Goal: Task Accomplishment & Management: Manage account settings

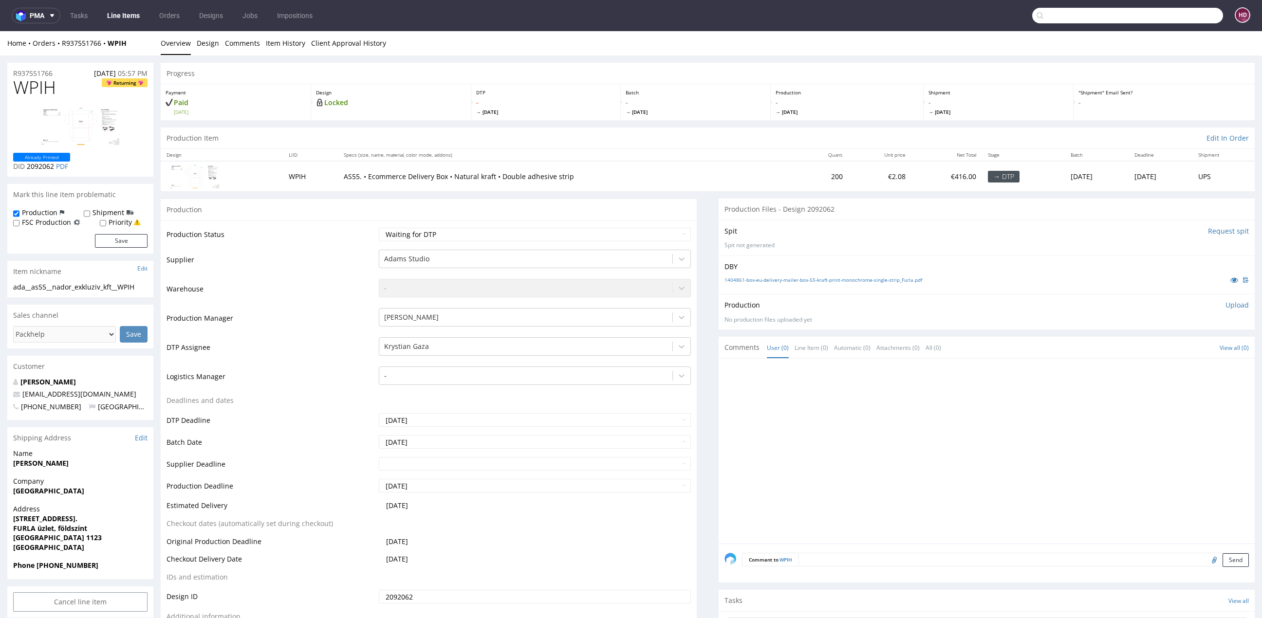
click at [1163, 10] on input "text" at bounding box center [1127, 16] width 191 height 16
click at [1163, 14] on input "text" at bounding box center [1127, 16] width 191 height 16
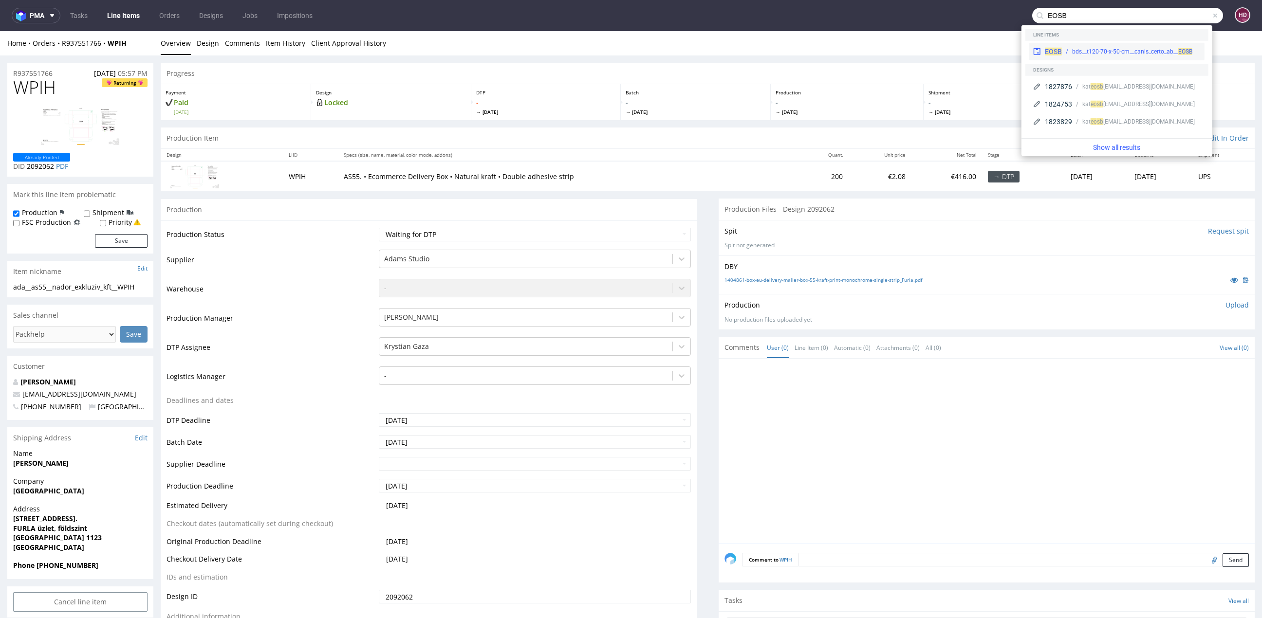
type input "EOSB"
click at [1145, 44] on div "EOSB bds__t120-70-x-50-cm__canis_certo_ab__ EOSB" at bounding box center [1116, 52] width 175 height 18
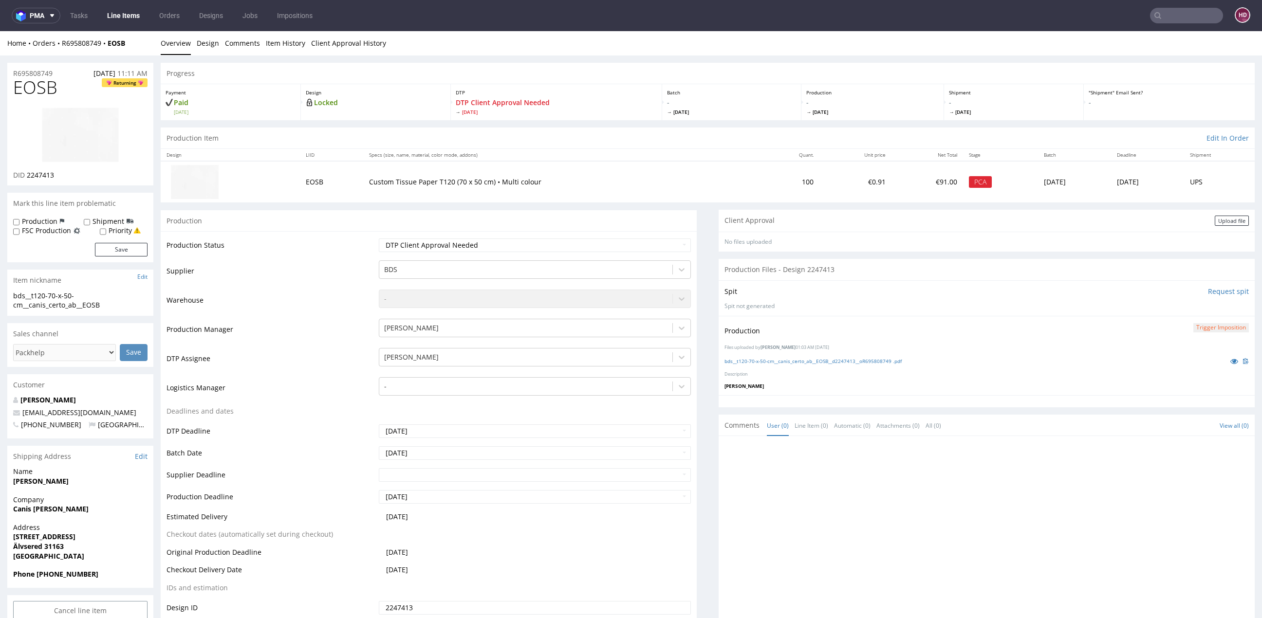
click at [92, 121] on img at bounding box center [80, 135] width 78 height 56
click at [215, 45] on link "Design" at bounding box center [208, 43] width 22 height 24
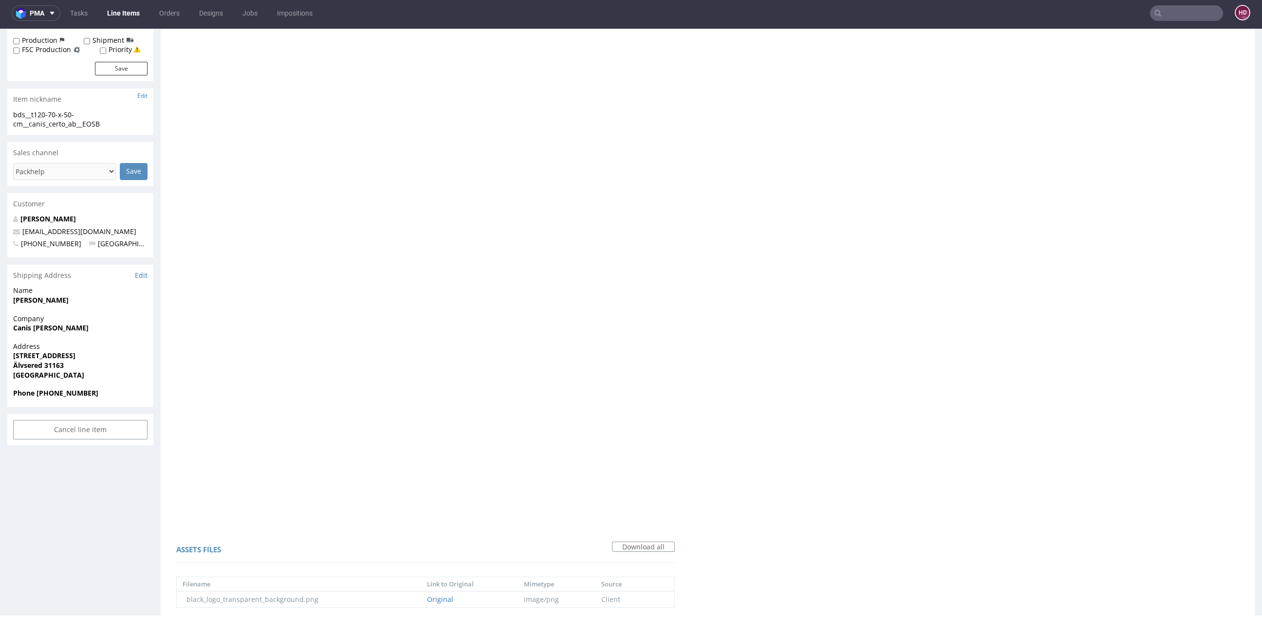
scroll to position [50, 0]
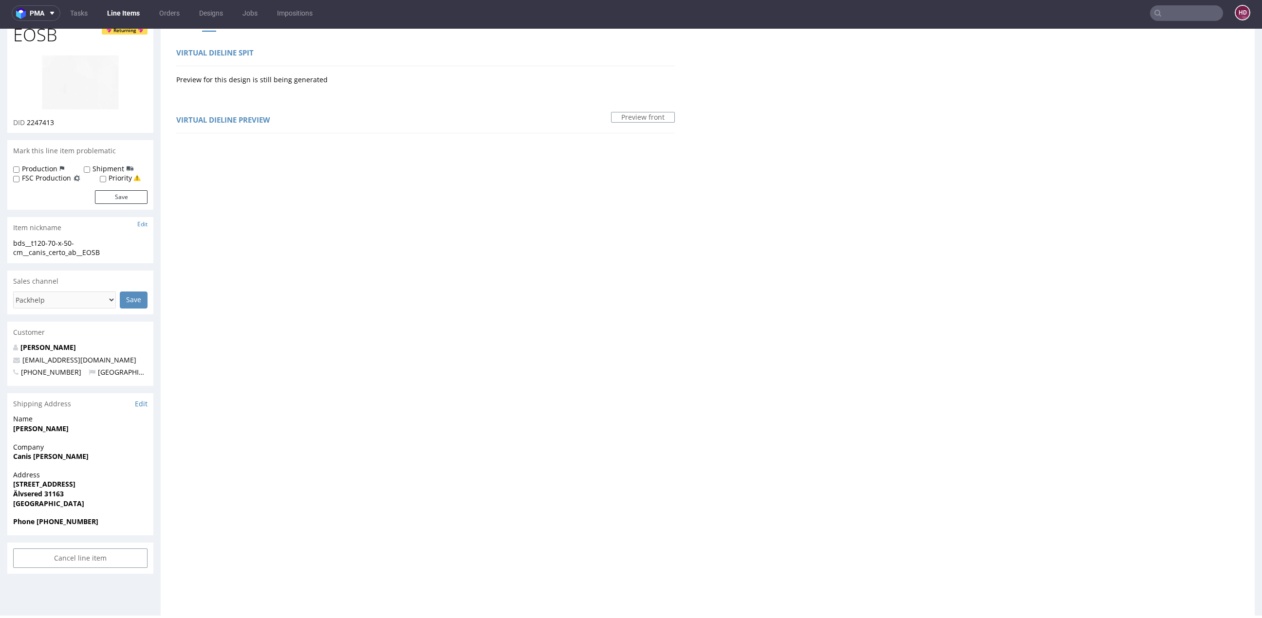
click at [114, 5] on link "Line Items" at bounding box center [123, 13] width 44 height 16
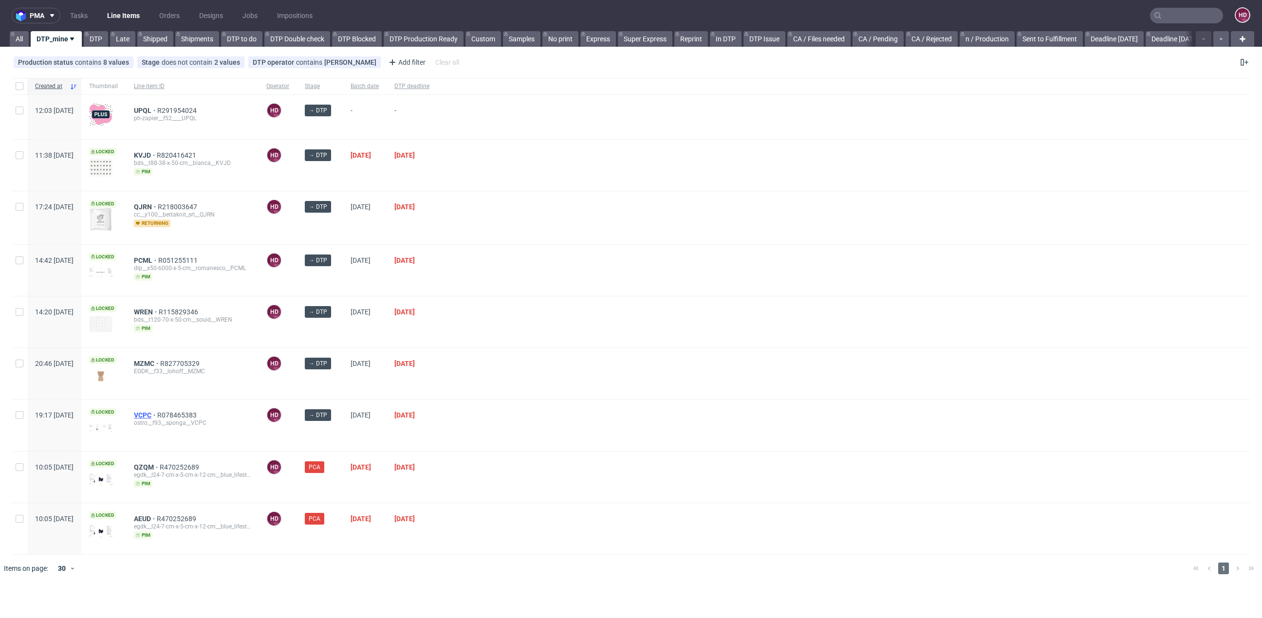
click at [157, 411] on span "VCPC" at bounding box center [145, 415] width 23 height 8
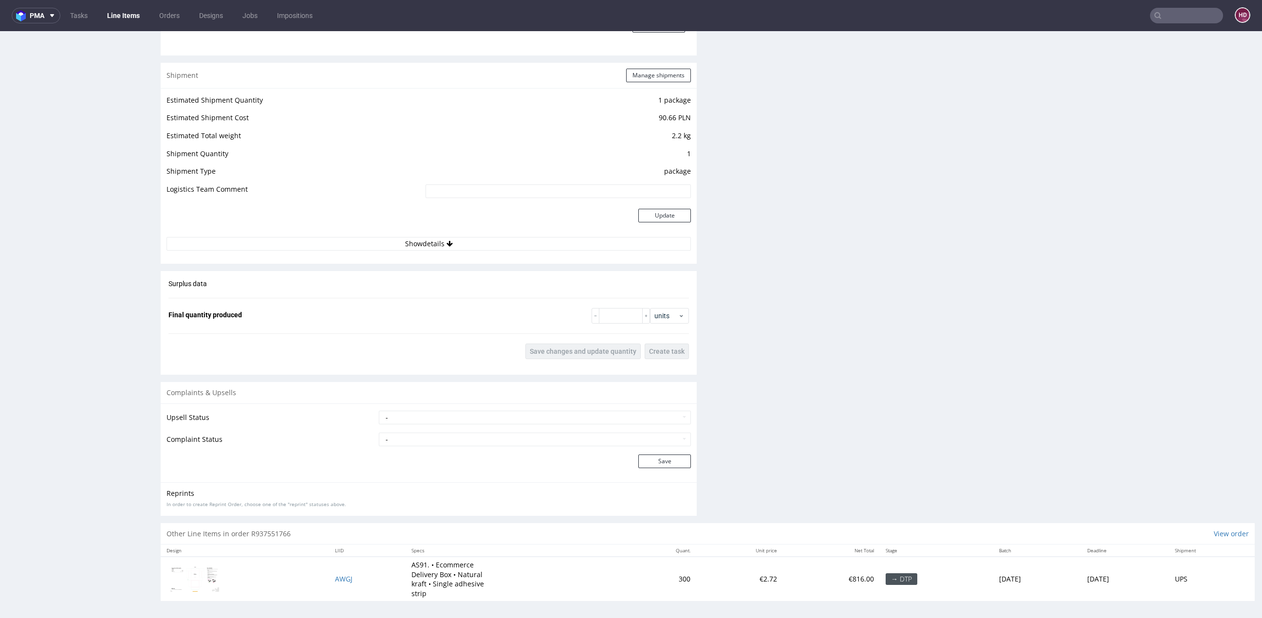
scroll to position [3, 0]
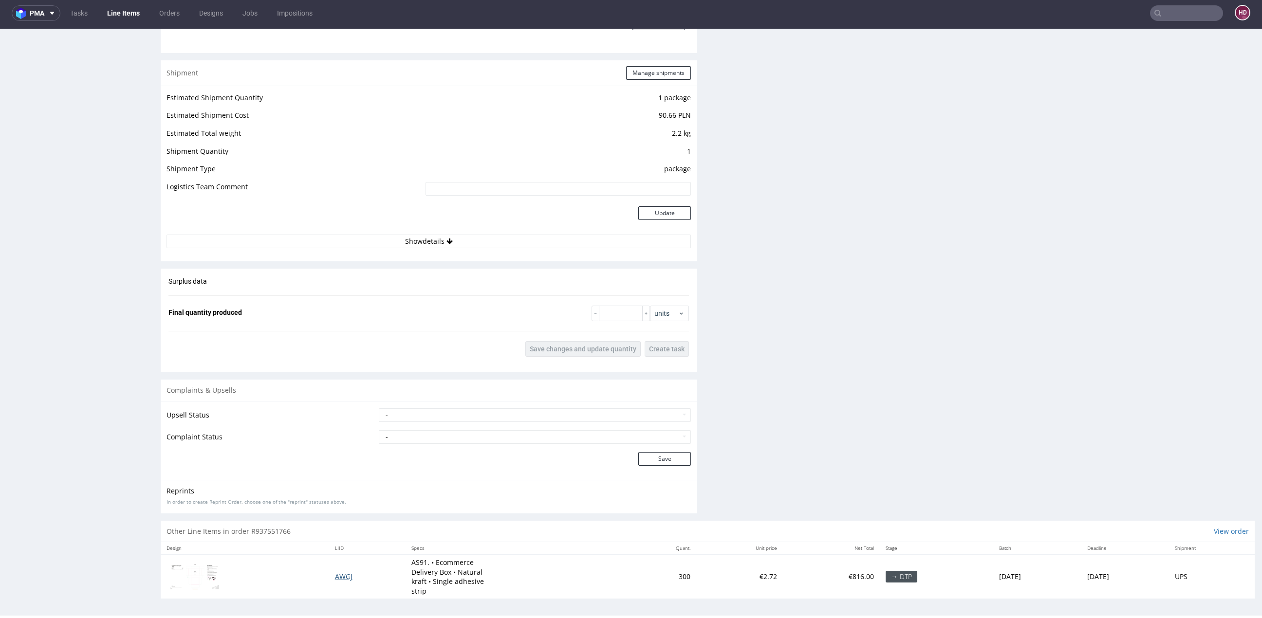
click at [335, 575] on span "AWGJ" at bounding box center [344, 576] width 18 height 9
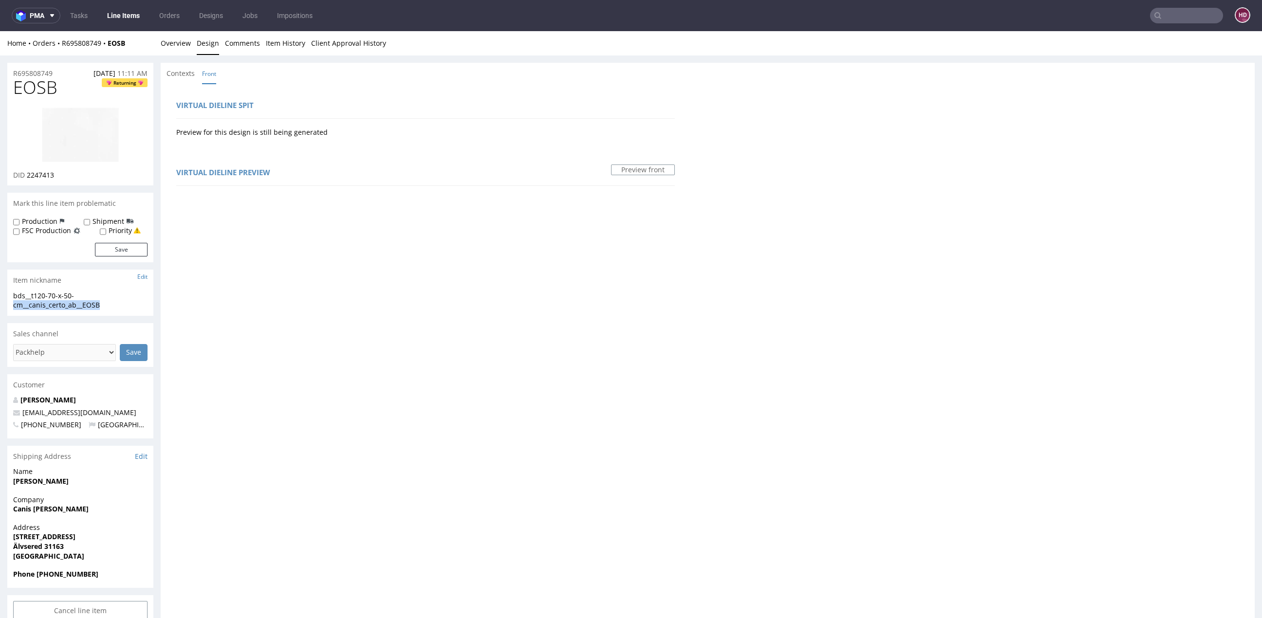
scroll to position [3, 0]
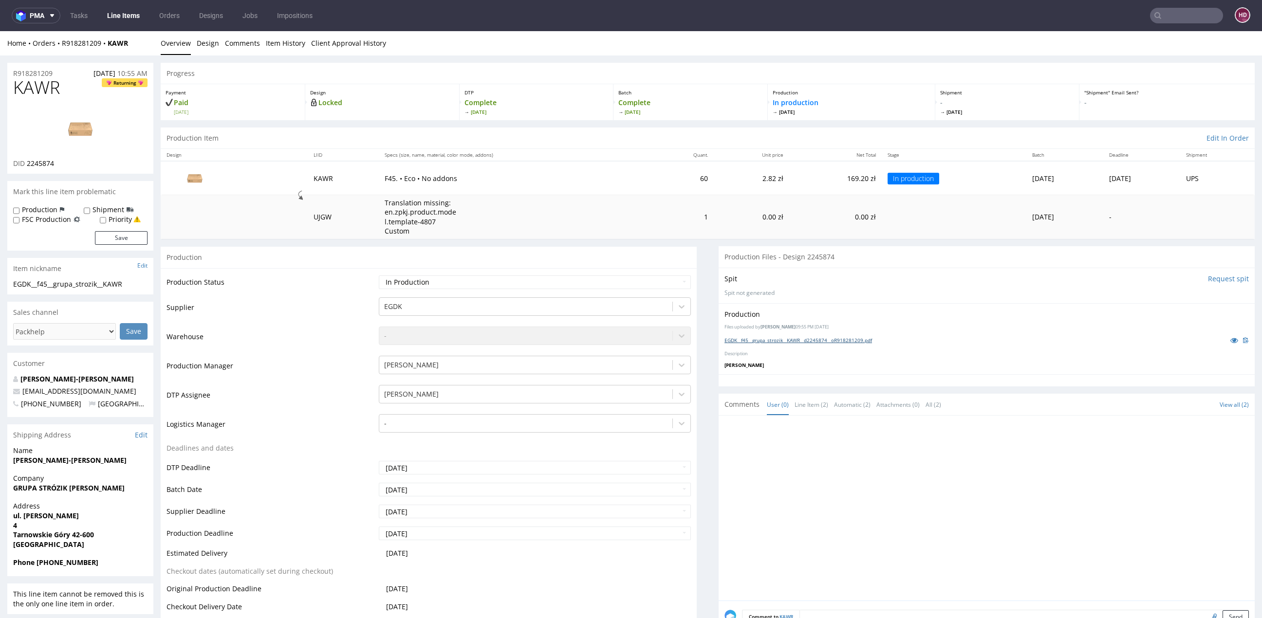
click at [834, 339] on link "EGDK__f45__grupa_strozik__KAWR__d2245874__oR918281209.pdf" at bounding box center [799, 340] width 148 height 7
click at [209, 45] on link "Design" at bounding box center [208, 43] width 22 height 24
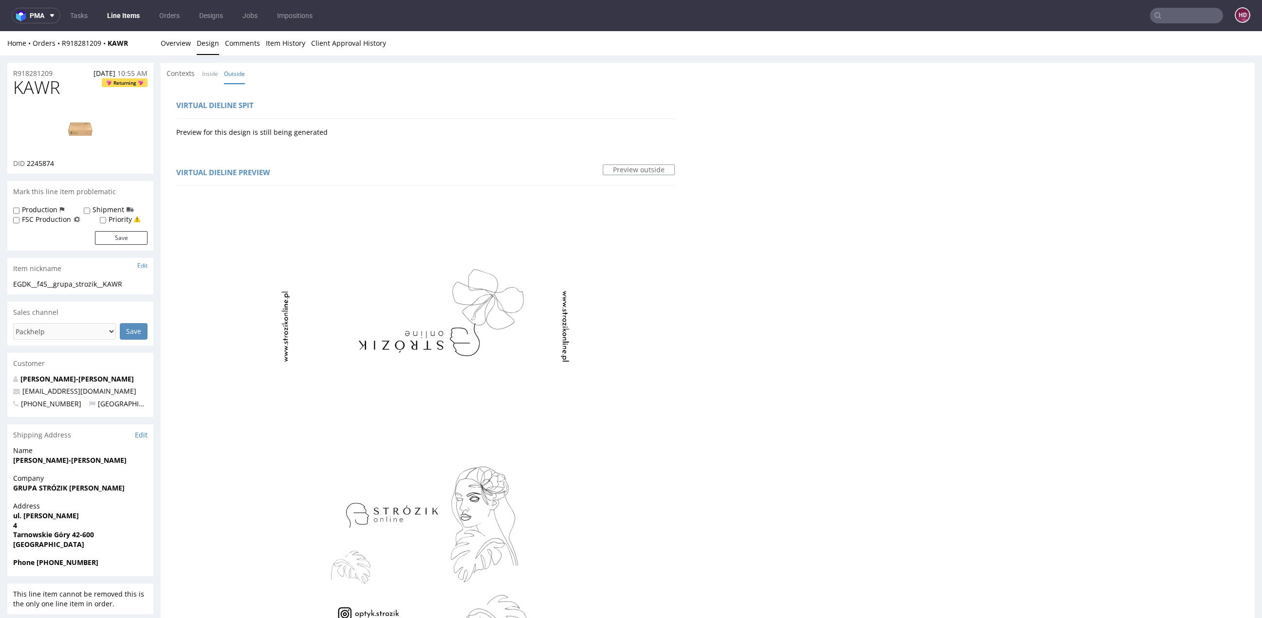
click at [66, 124] on img at bounding box center [80, 129] width 78 height 44
drag, startPoint x: 41, startPoint y: 85, endPoint x: -58, endPoint y: 80, distance: 99.5
click at [180, 49] on link "Overview" at bounding box center [176, 43] width 30 height 24
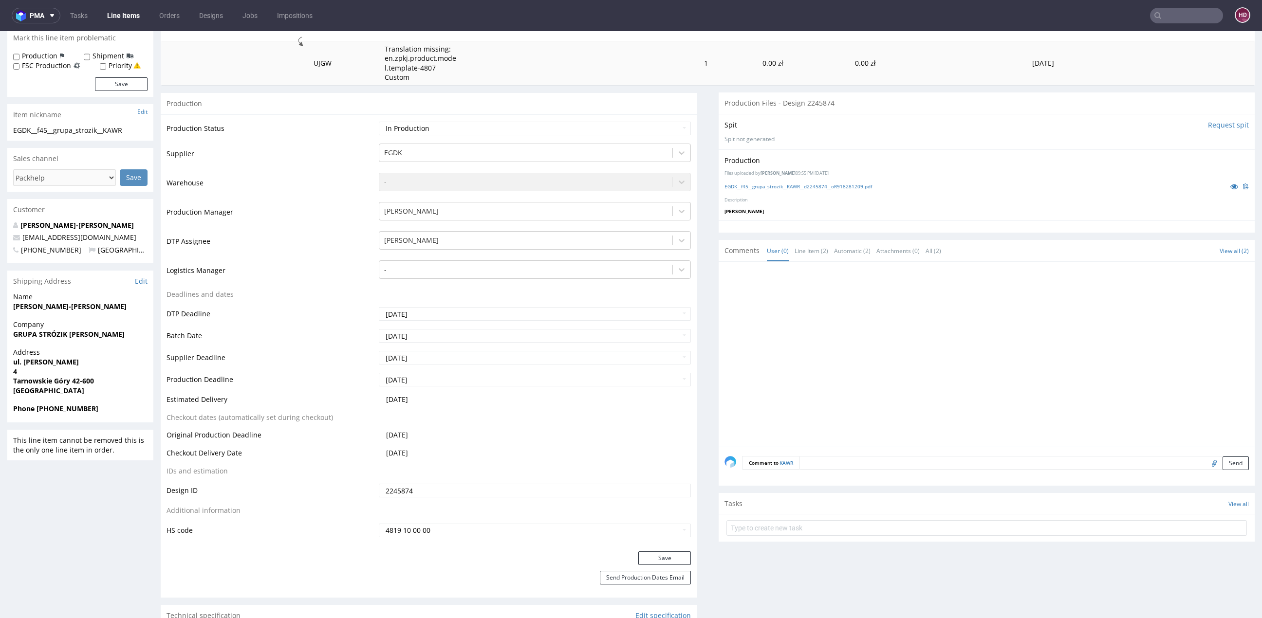
scroll to position [199, 0]
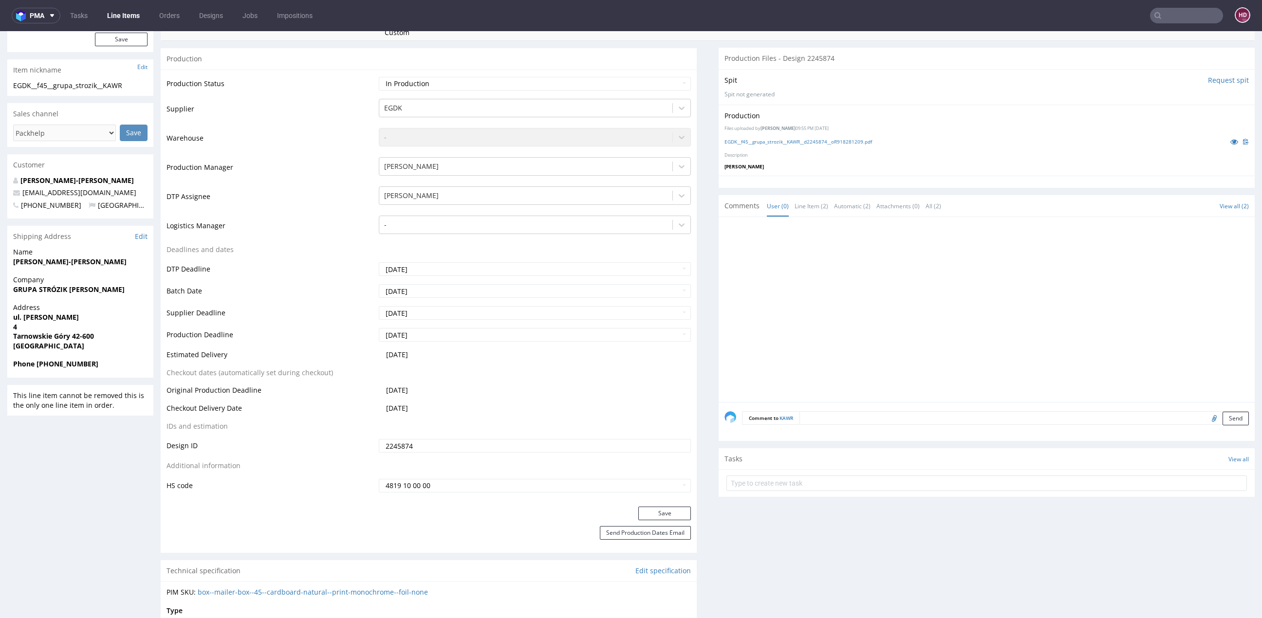
drag, startPoint x: 458, startPoint y: 69, endPoint x: 458, endPoint y: 75, distance: 6.3
click at [458, 69] on form "Production Production Status Waiting for Artwork Waiting for Diecut Waiting for…" at bounding box center [429, 300] width 536 height 505
click at [455, 78] on select "Waiting for Artwork Waiting for Diecut Waiting for Mockup Waiting for DTP Waiti…" at bounding box center [535, 84] width 312 height 14
select select "dtp_in_process"
click at [646, 511] on button "Save" at bounding box center [664, 514] width 53 height 14
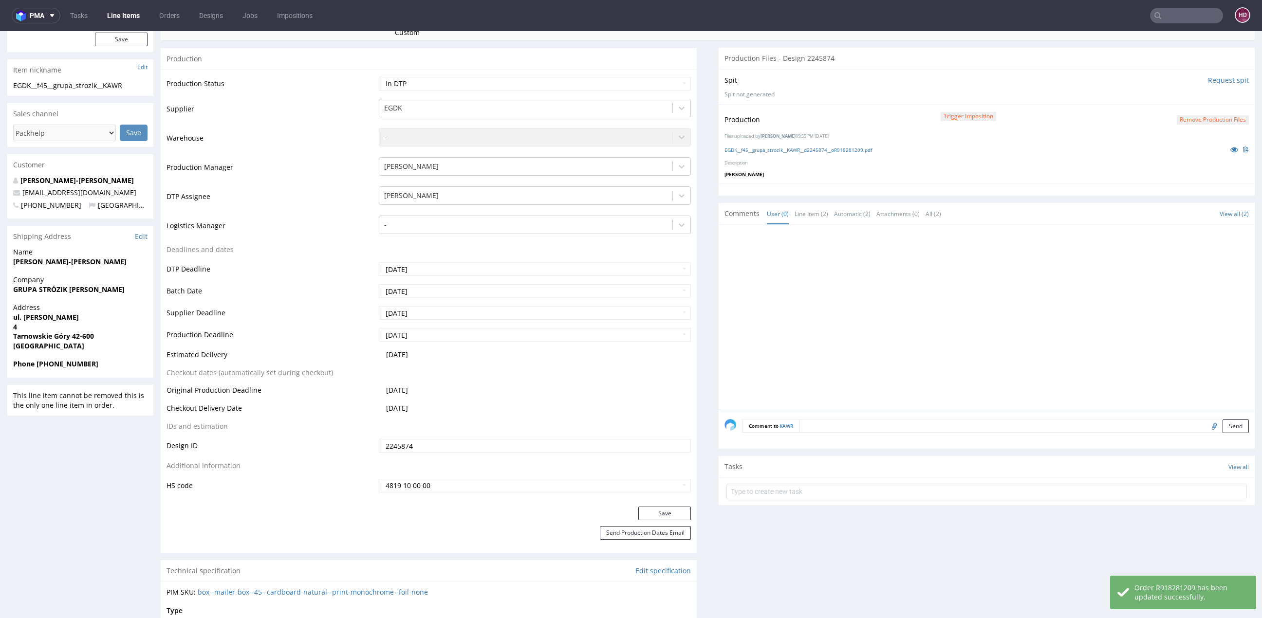
click at [1177, 117] on button "Remove production files" at bounding box center [1213, 119] width 72 height 9
click at [1171, 99] on icon at bounding box center [1170, 97] width 6 height 7
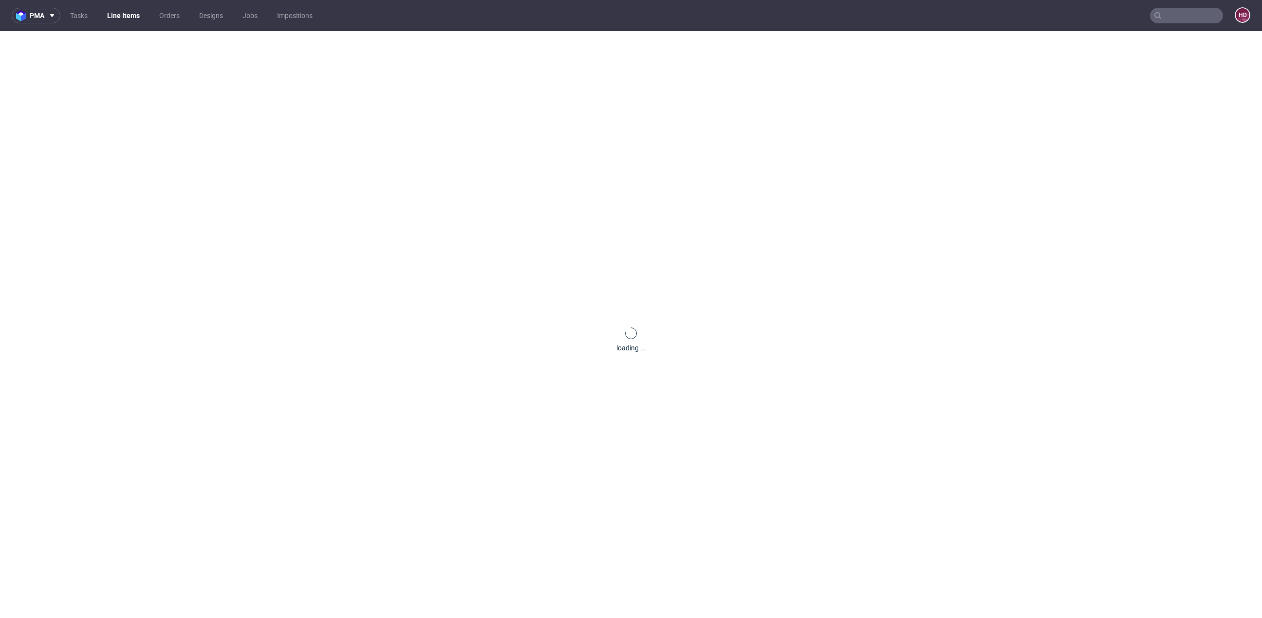
scroll to position [0, 0]
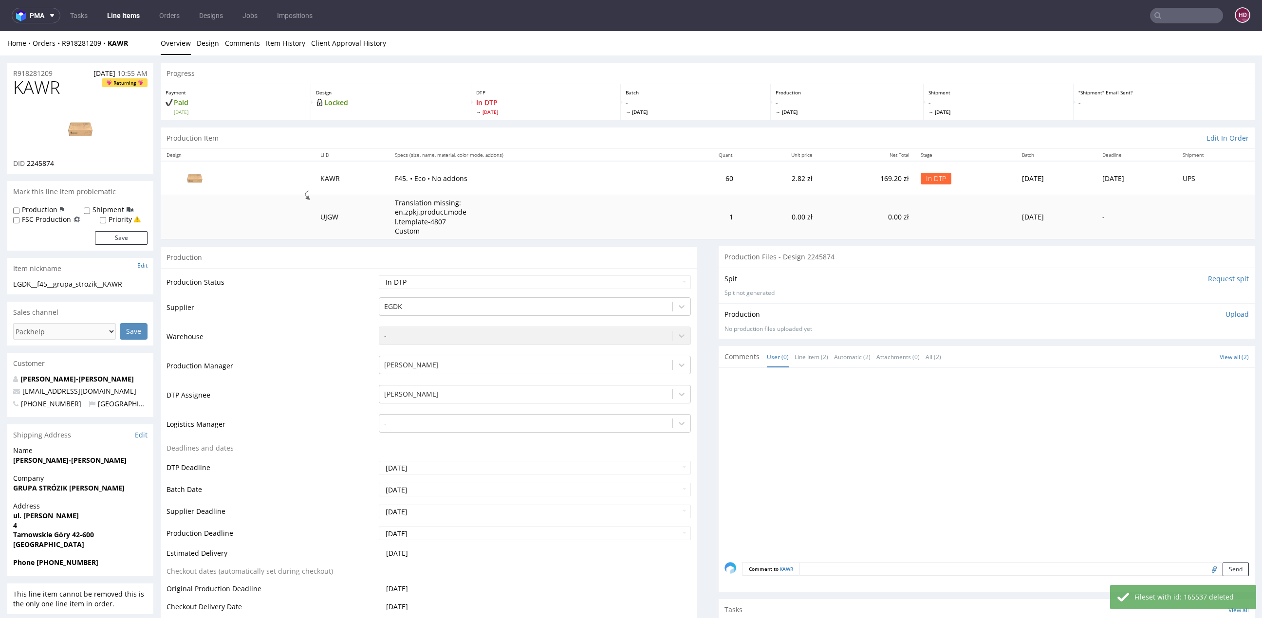
click at [1226, 311] on p "Upload" at bounding box center [1237, 315] width 23 height 10
click at [1156, 353] on div "Add files" at bounding box center [1180, 359] width 49 height 15
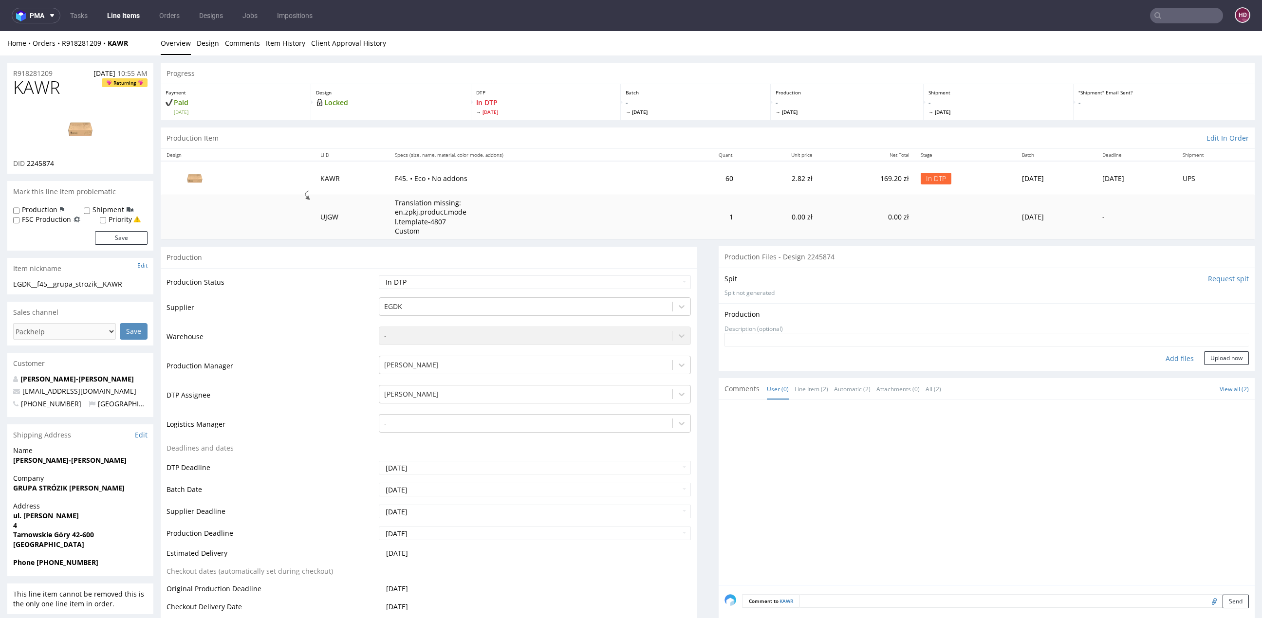
type input "C:\fakepath\EGDK__f45__grupa_strozik__KAWR__d2245874__oR918281209.pdf"
click at [1204, 372] on button "Upload now" at bounding box center [1226, 374] width 45 height 14
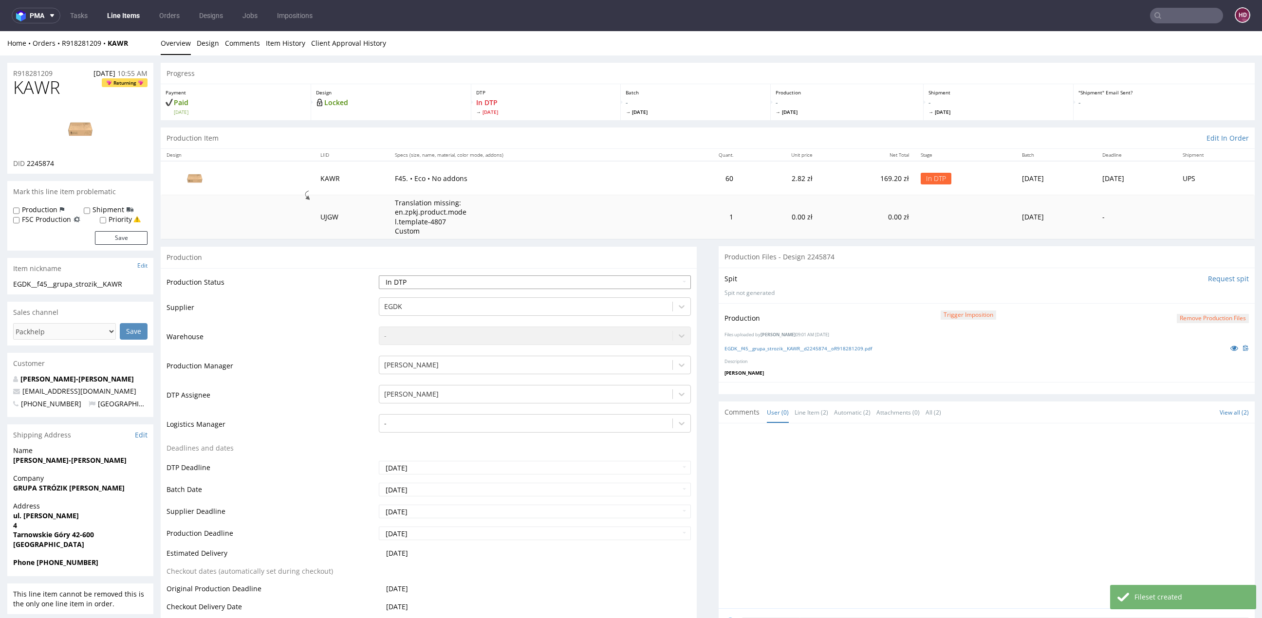
click at [501, 283] on select "Waiting for Artwork Waiting for Diecut Waiting for Mockup Waiting for DTP Waiti…" at bounding box center [535, 283] width 312 height 14
select select "production_in_process"
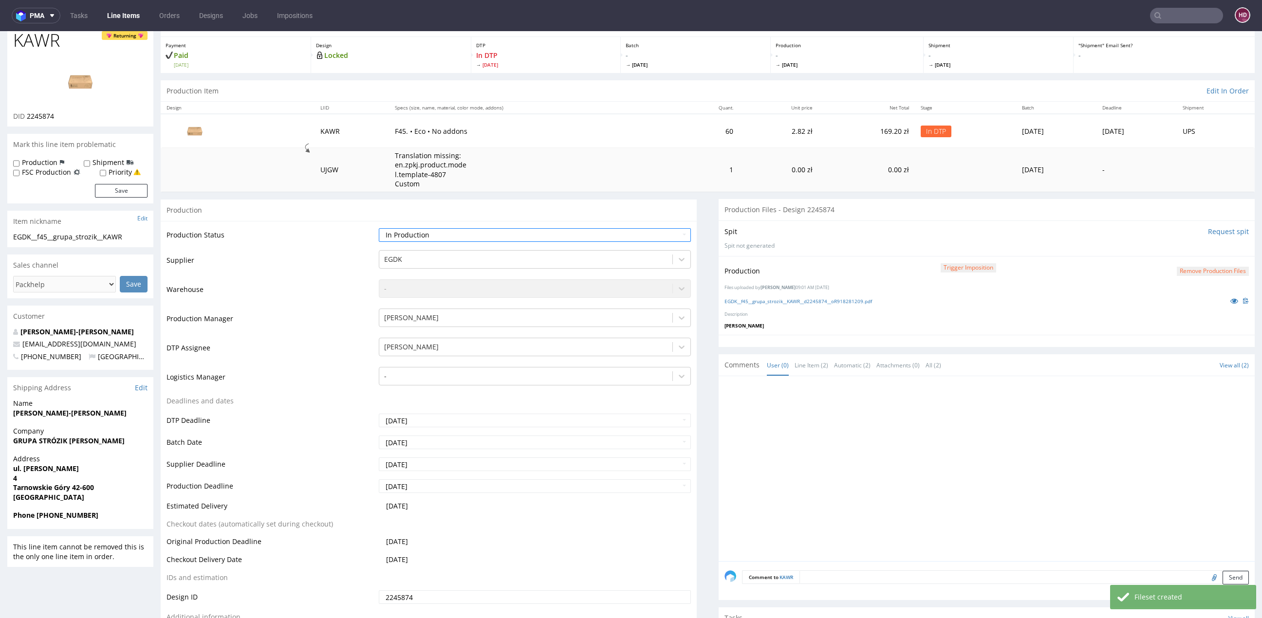
scroll to position [193, 0]
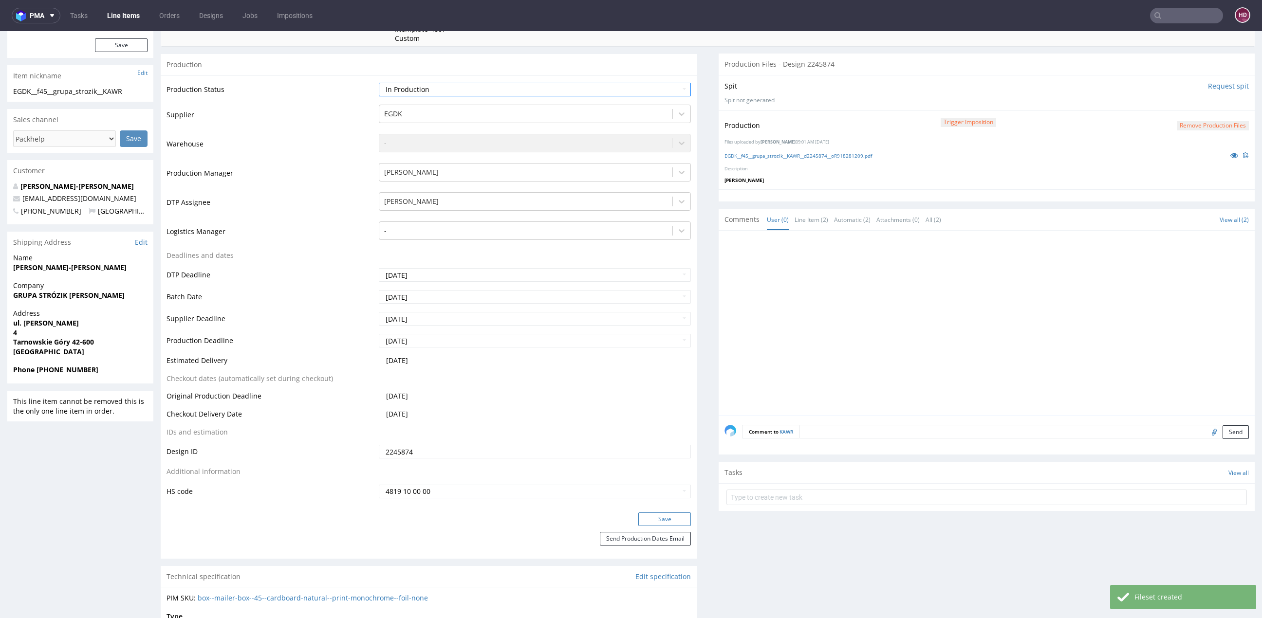
click at [649, 519] on button "Save" at bounding box center [664, 520] width 53 height 14
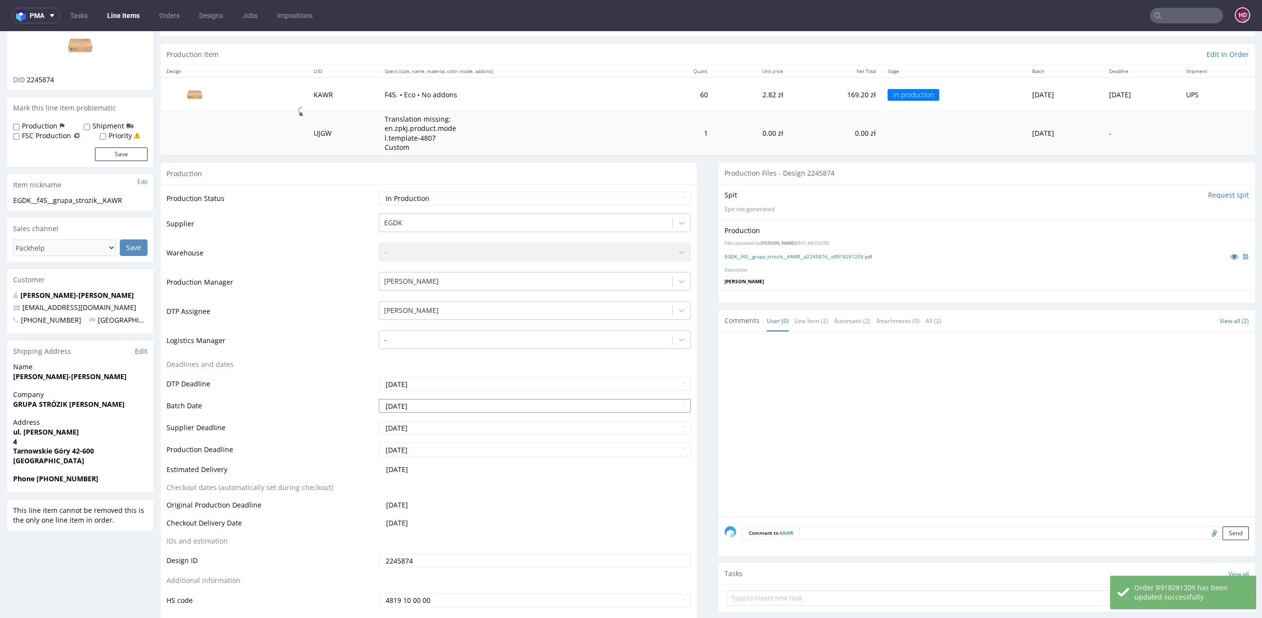
scroll to position [0, 0]
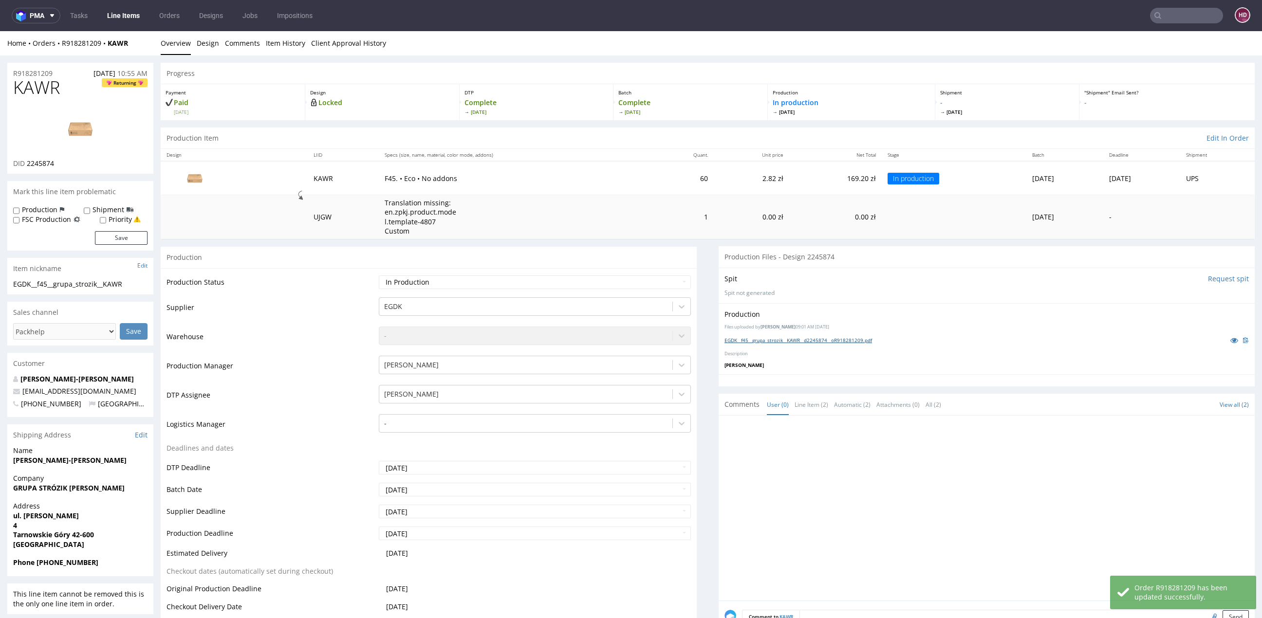
click at [814, 342] on link "EGDK__f45__grupa_strozik__KAWR__d2245874__oR918281209.pdf" at bounding box center [799, 340] width 148 height 7
click at [132, 15] on link "Line Items" at bounding box center [123, 16] width 44 height 16
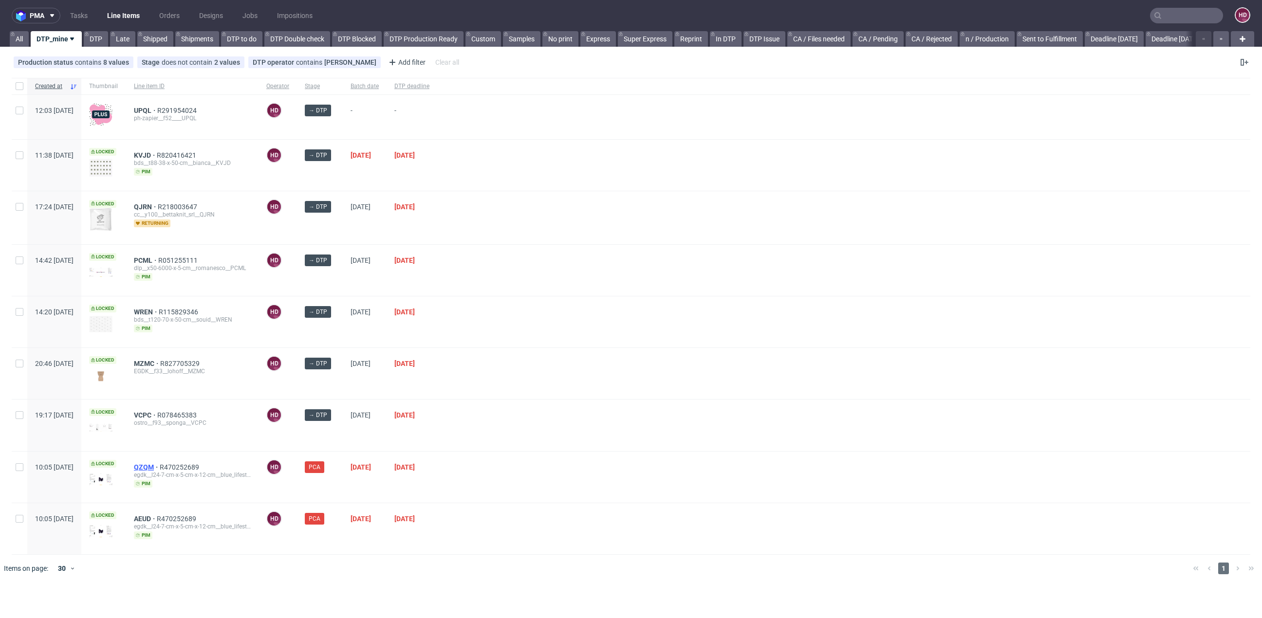
click at [160, 465] on span "QZQM" at bounding box center [147, 468] width 26 height 8
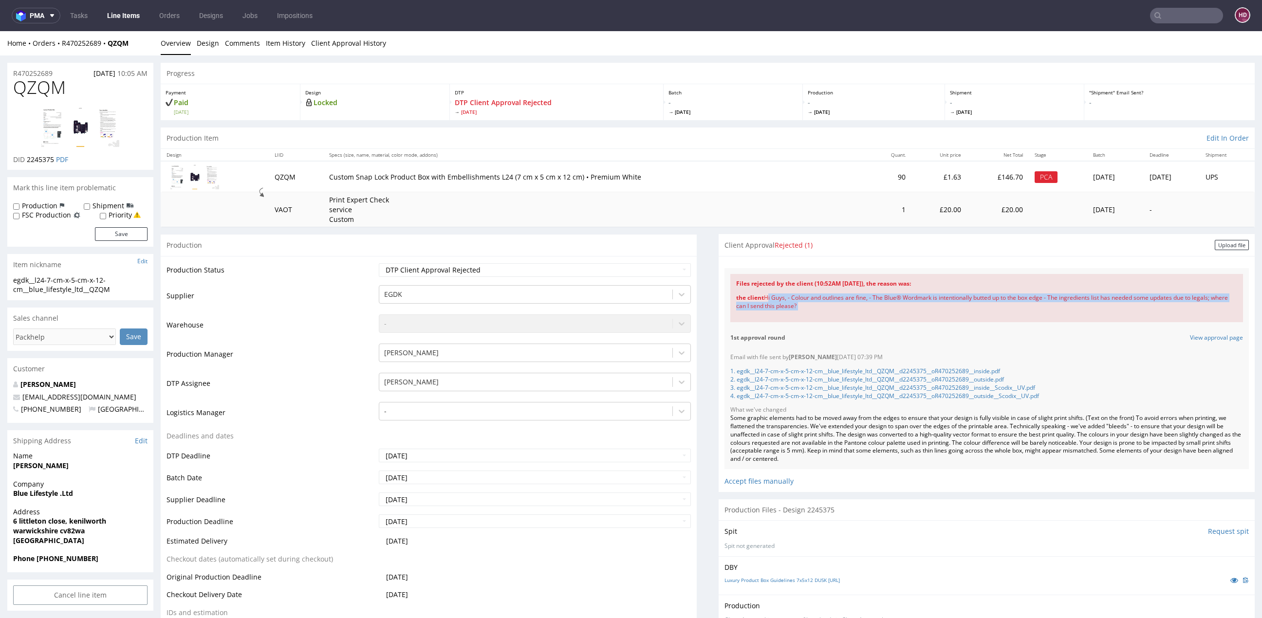
drag, startPoint x: 756, startPoint y: 297, endPoint x: 873, endPoint y: 330, distance: 121.9
click at [873, 330] on div "Files rejected by the client (10:52AM [DATE]), the reason was: the client Hi Gu…" at bounding box center [987, 368] width 524 height 201
copy div "Hi Guys, - Colour and outlines are fine, - The Blue® Wordmark is intentionally …"
